Goal: Transaction & Acquisition: Subscribe to service/newsletter

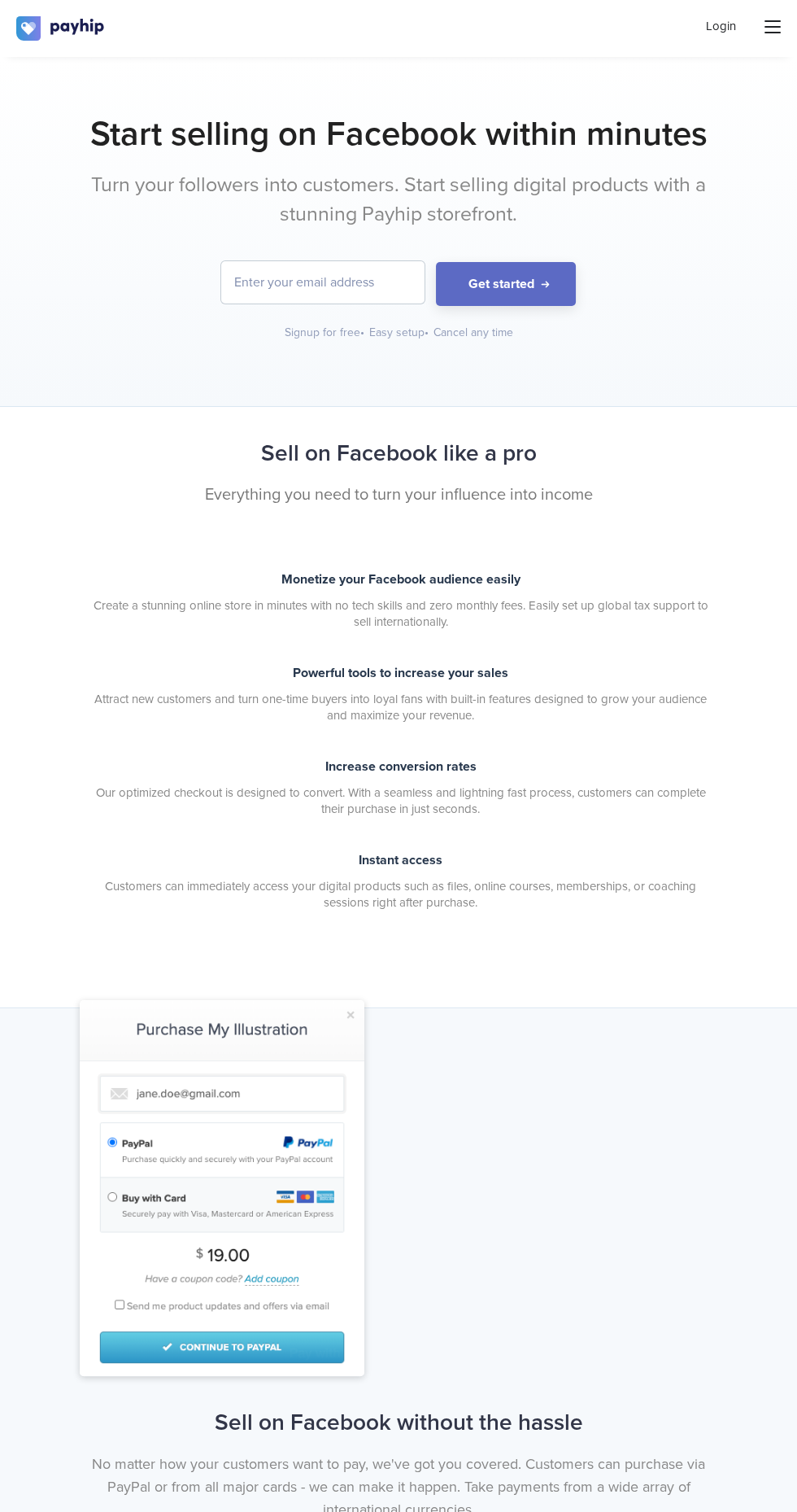
click at [244, 283] on input "email" at bounding box center [323, 282] width 203 height 42
type input "[EMAIL_ADDRESS][DOMAIN_NAME]"
click at [518, 276] on button "Get started" at bounding box center [505, 284] width 140 height 45
